Goal: Transaction & Acquisition: Purchase product/service

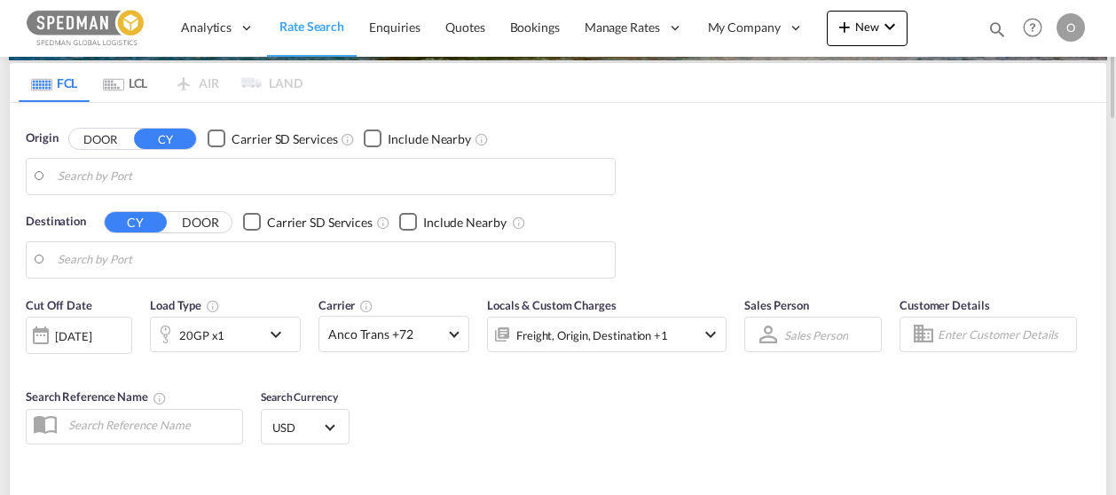
type input "[GEOGRAPHIC_DATA] ([GEOGRAPHIC_DATA]), [GEOGRAPHIC_DATA]"
type input "[GEOGRAPHIC_DATA], [GEOGRAPHIC_DATA], USCHI"
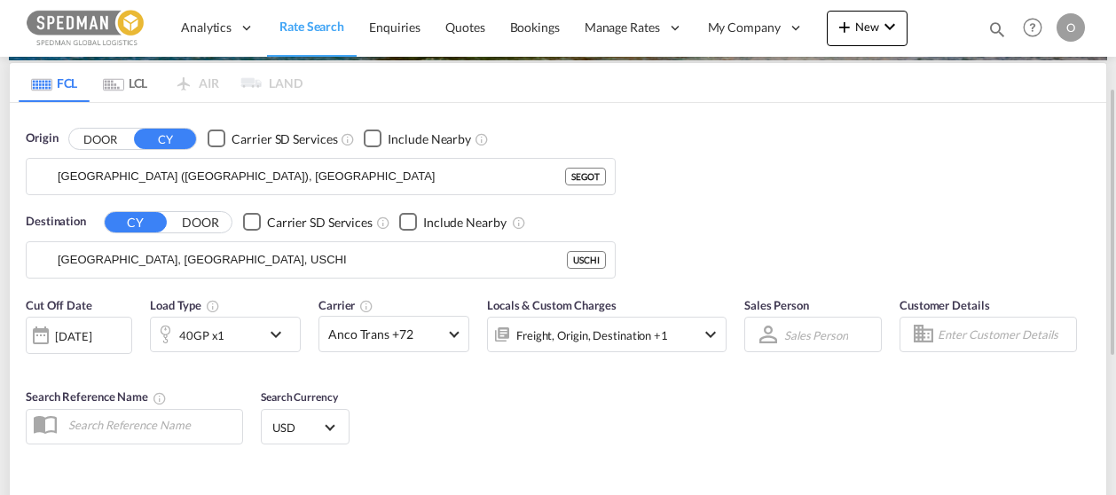
scroll to position [159, 0]
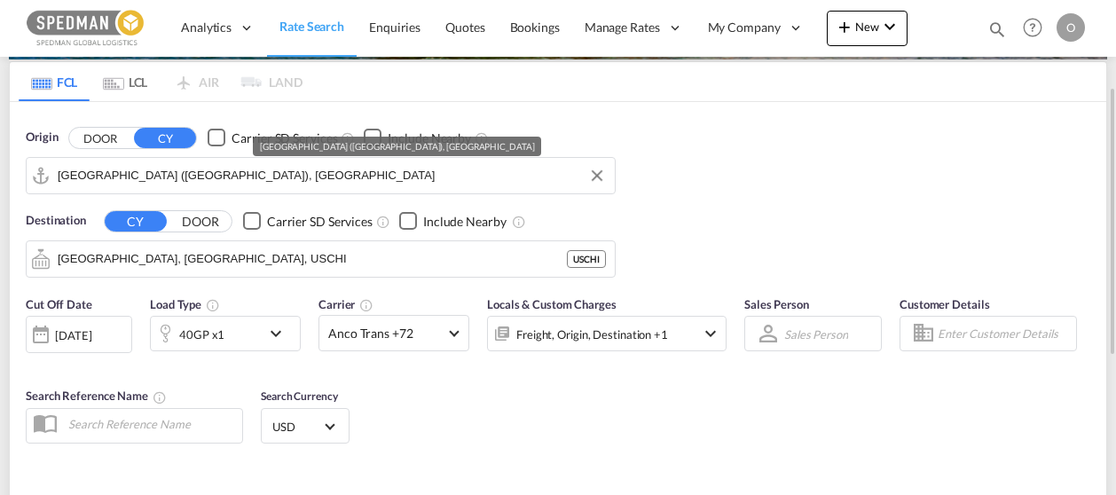
click at [212, 180] on input "[GEOGRAPHIC_DATA] ([GEOGRAPHIC_DATA]), [GEOGRAPHIC_DATA]" at bounding box center [332, 175] width 548 height 27
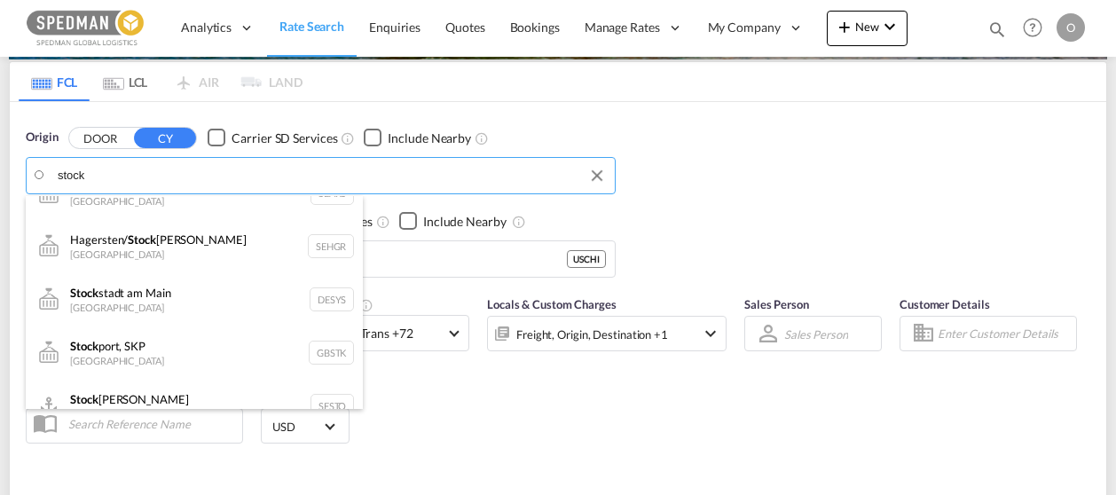
scroll to position [247, 0]
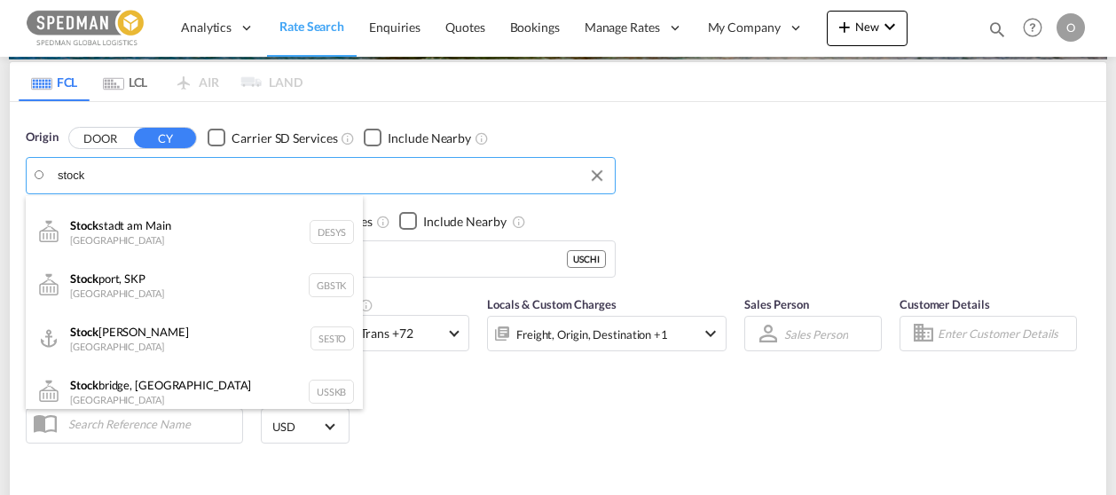
click at [192, 320] on div "Stock [PERSON_NAME] [GEOGRAPHIC_DATA] SESTO" at bounding box center [194, 337] width 337 height 53
type input "[GEOGRAPHIC_DATA], SESTO"
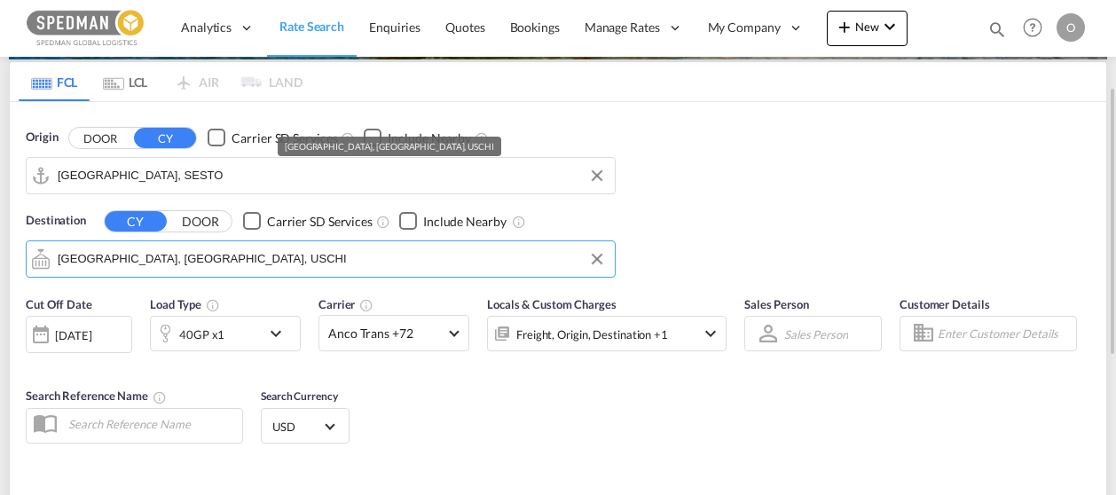
click at [189, 270] on md-autocomplete-wrap "[GEOGRAPHIC_DATA], [GEOGRAPHIC_DATA], USCHI" at bounding box center [332, 263] width 548 height 35
click at [188, 262] on input "[GEOGRAPHIC_DATA], [GEOGRAPHIC_DATA], USCHI" at bounding box center [332, 259] width 548 height 27
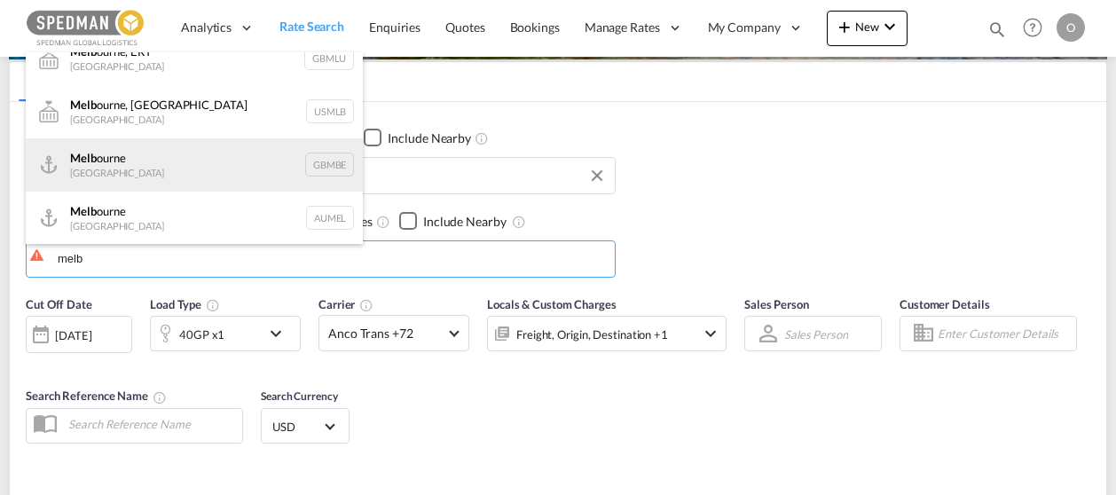
scroll to position [21, 0]
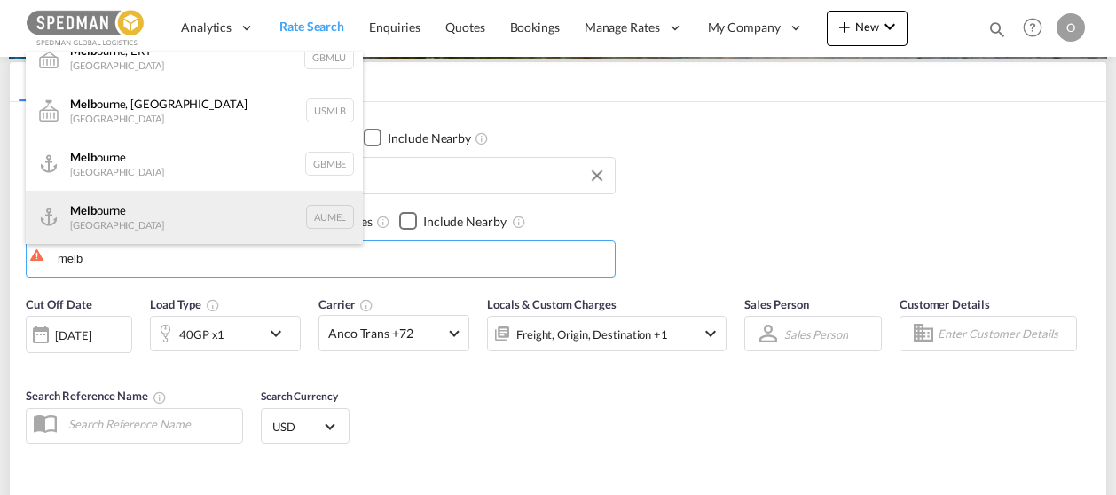
click at [161, 200] on div "Melb ourne [GEOGRAPHIC_DATA] AUMEL" at bounding box center [194, 217] width 337 height 53
type input "[GEOGRAPHIC_DATA], [GEOGRAPHIC_DATA]"
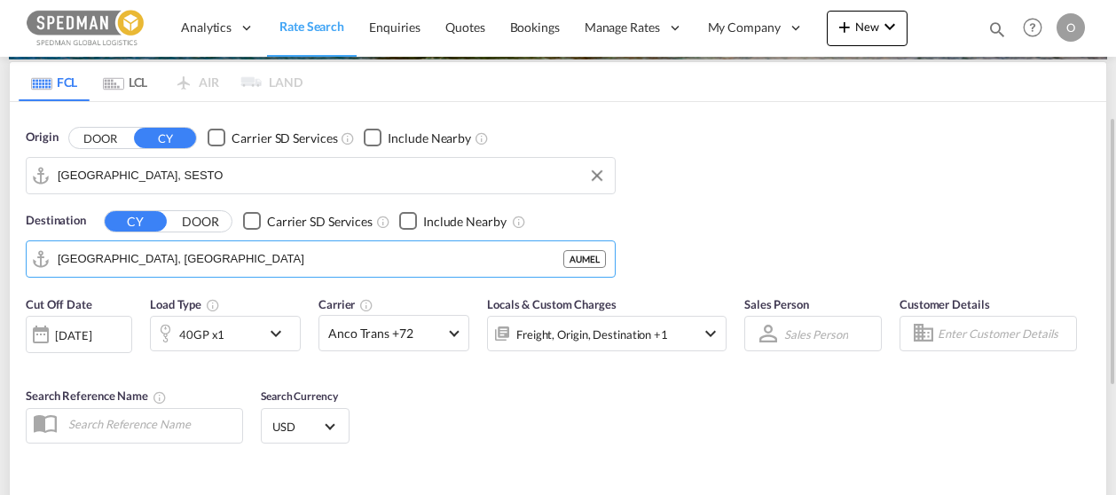
scroll to position [239, 0]
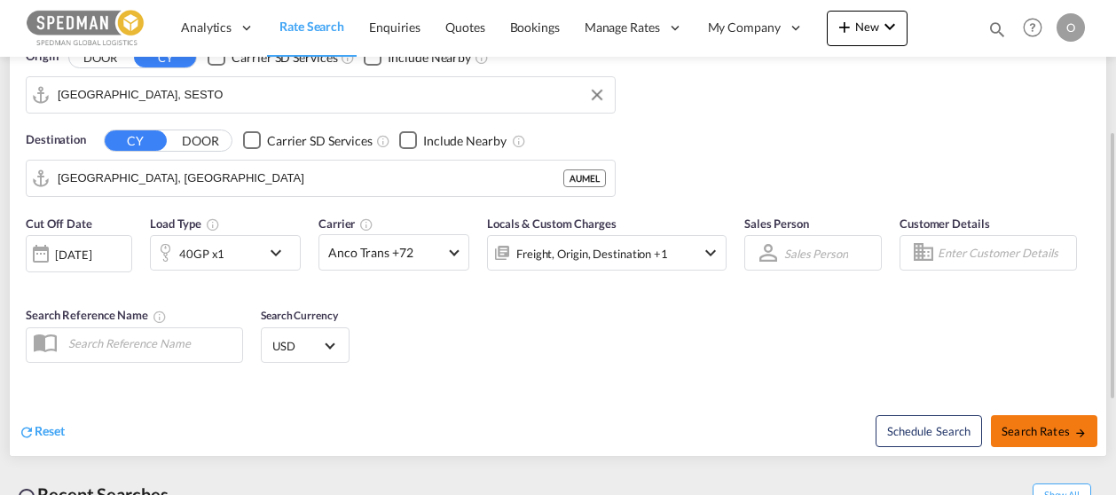
click at [1075, 415] on button "Search Rates" at bounding box center [1044, 431] width 106 height 32
type input "SESTO to AUMEL / [DATE]"
